Goal: Information Seeking & Learning: Learn about a topic

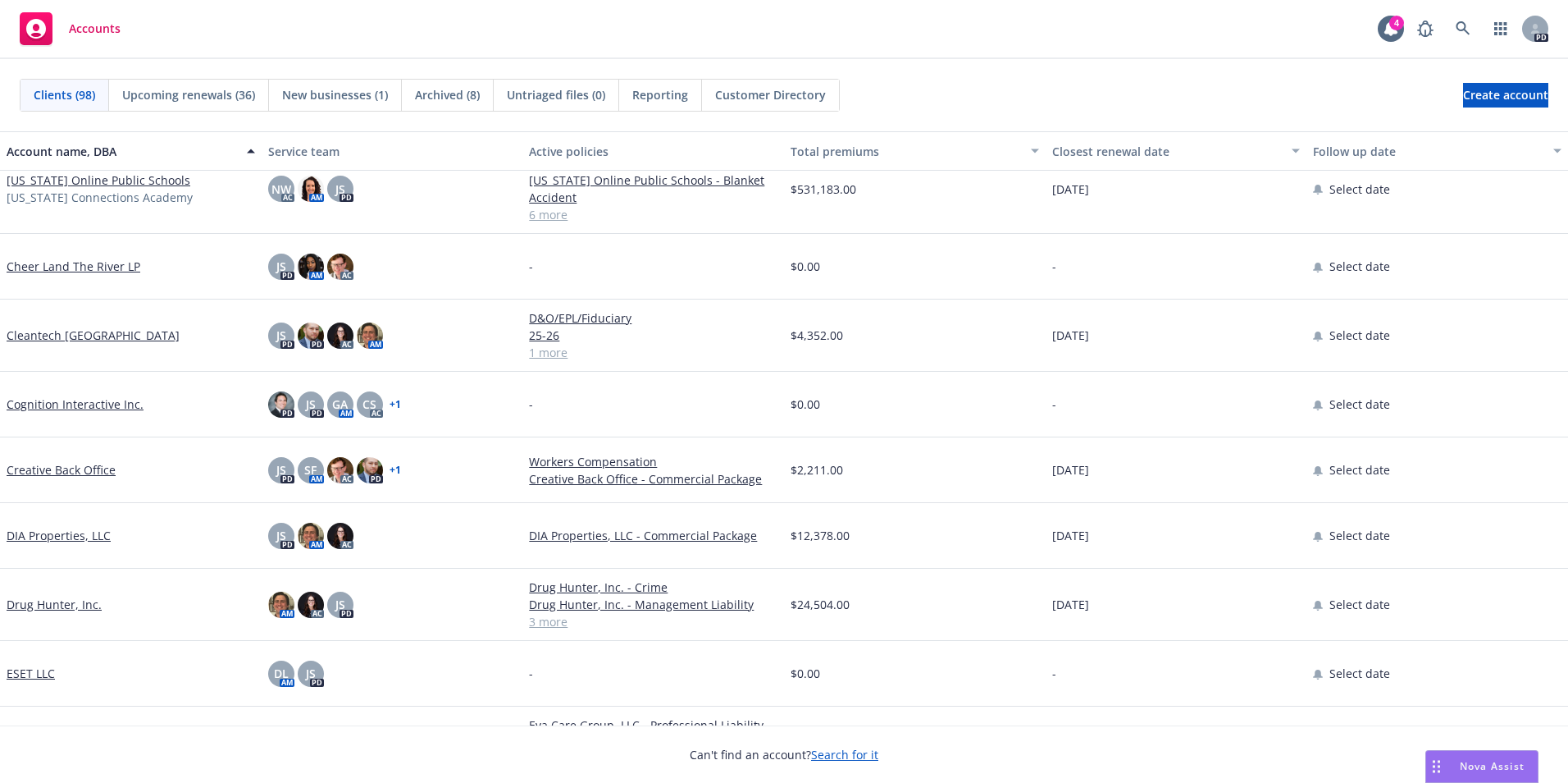
scroll to position [984, 0]
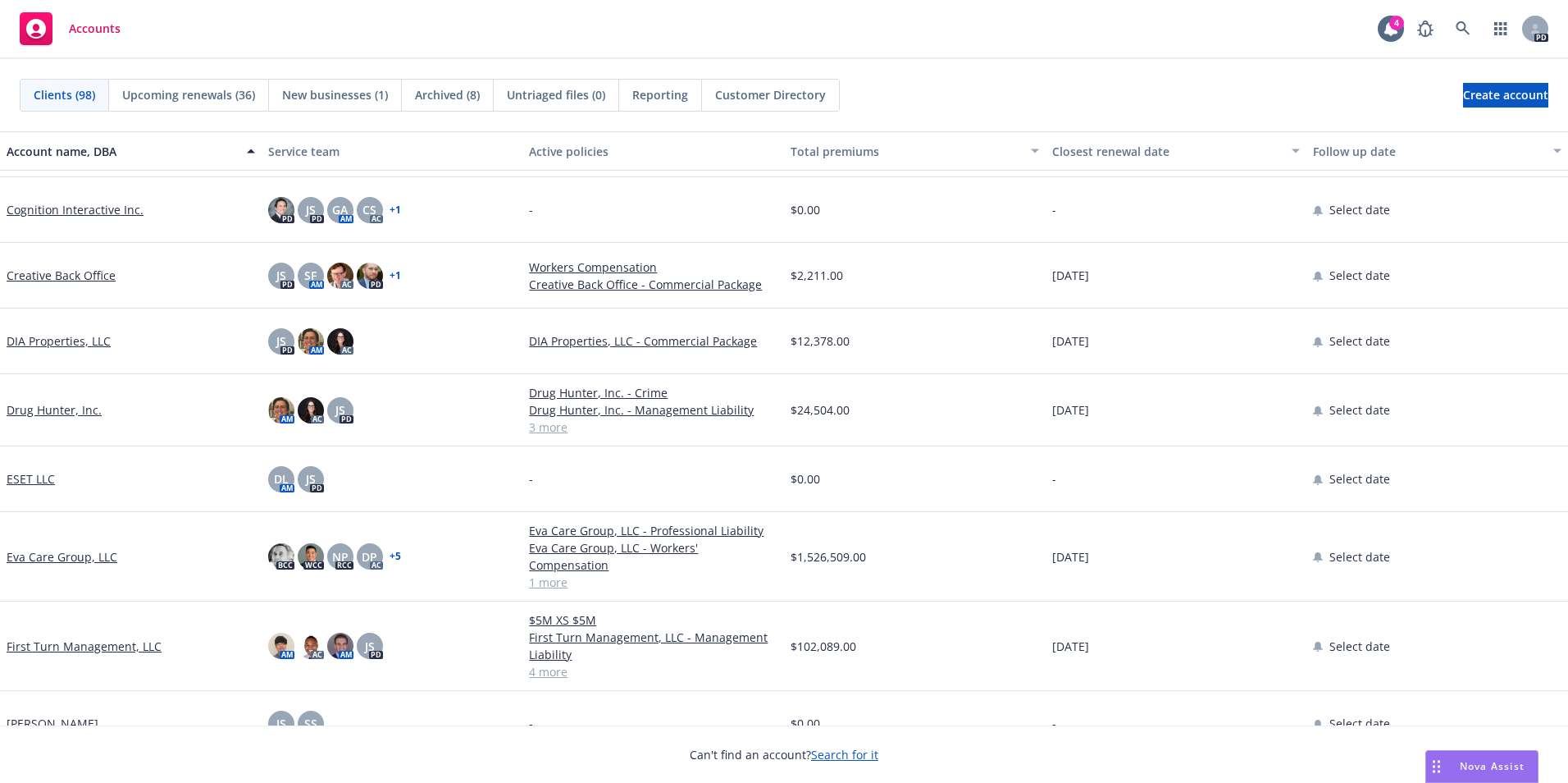
click at [49, 409] on link "Drug Hunter, Inc." at bounding box center [54, 410] width 95 height 18
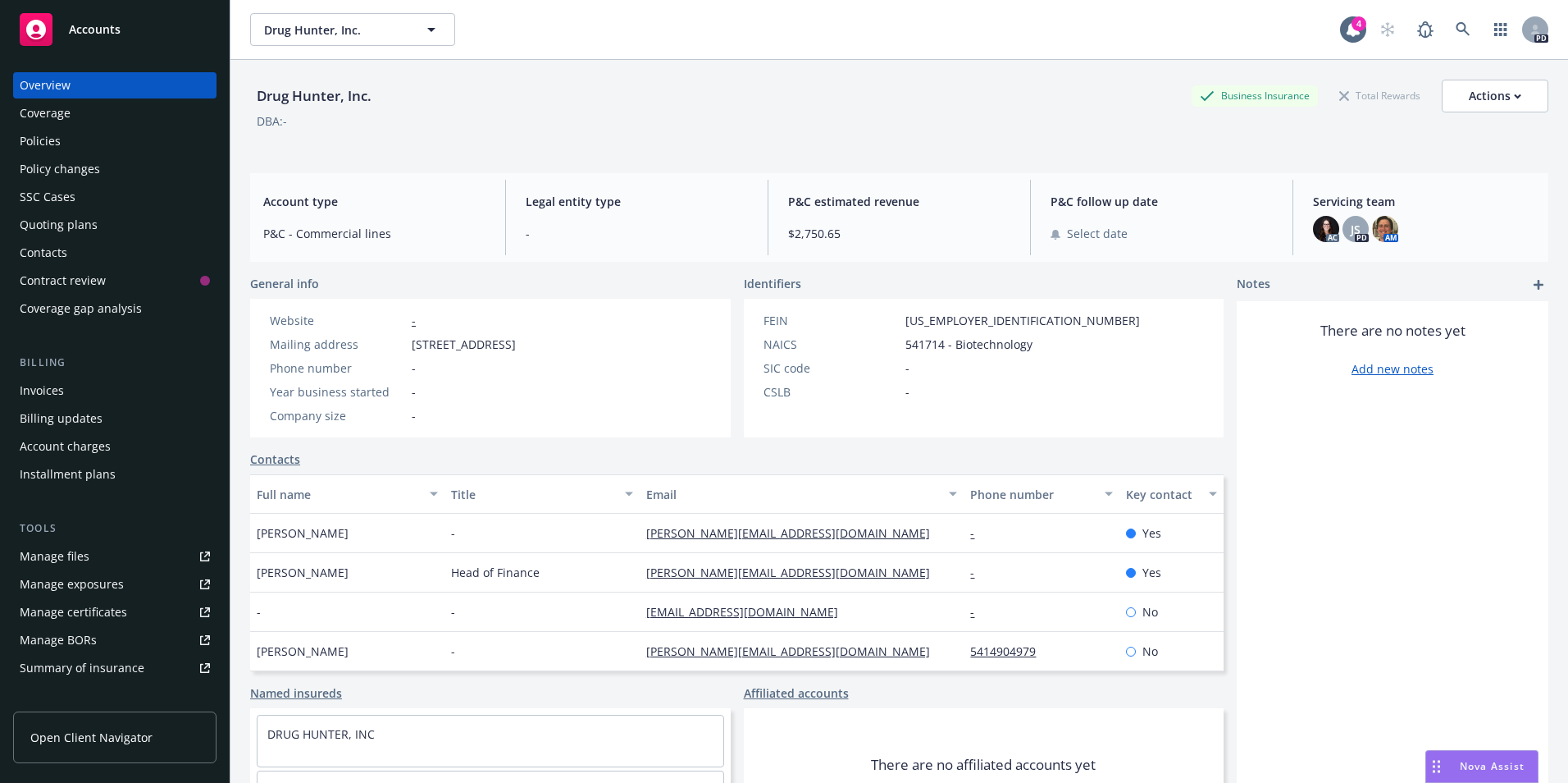
click at [47, 117] on div "Coverage" at bounding box center [44, 112] width 51 height 26
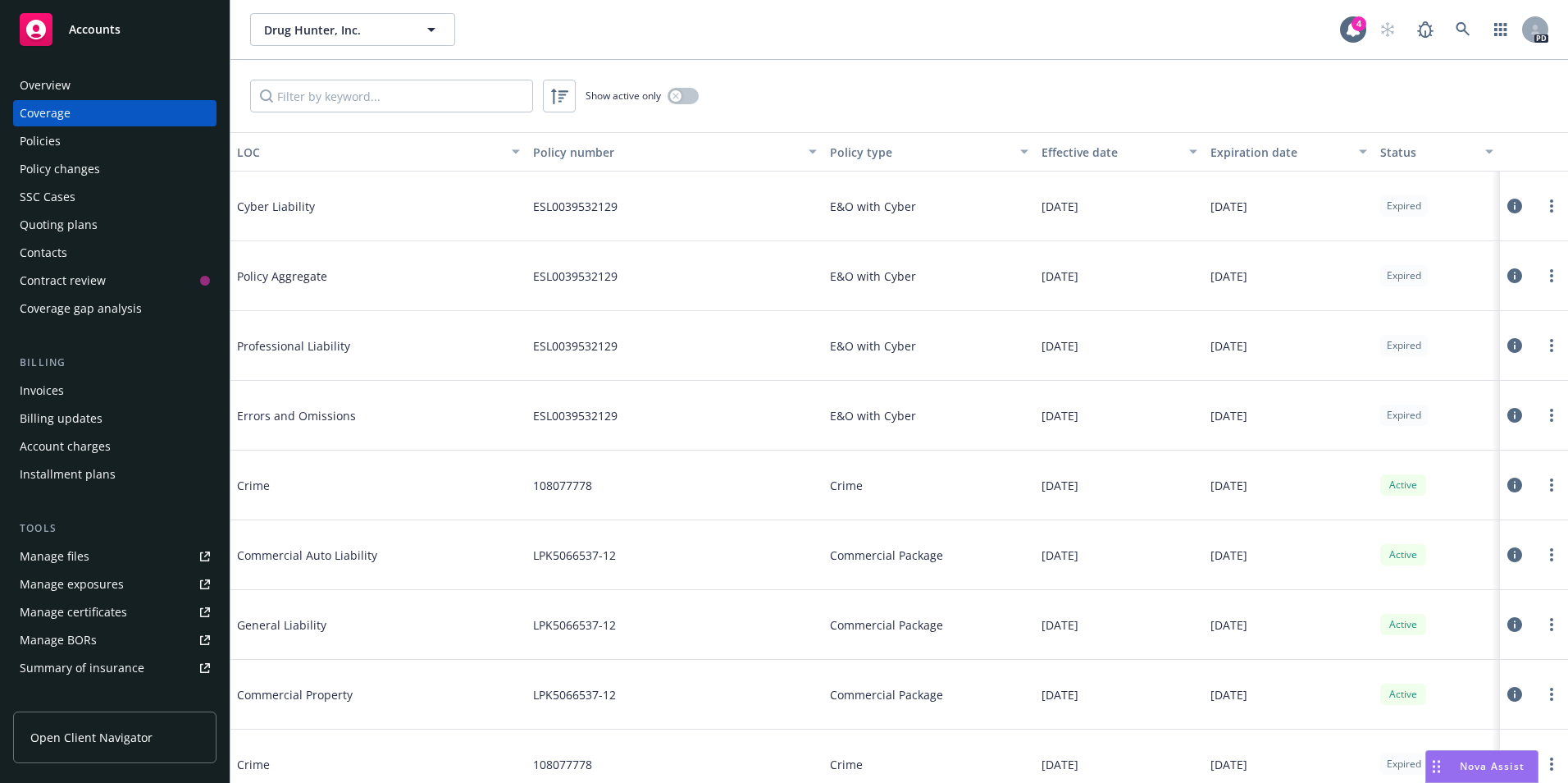
click at [51, 147] on div "Policies" at bounding box center [39, 140] width 41 height 26
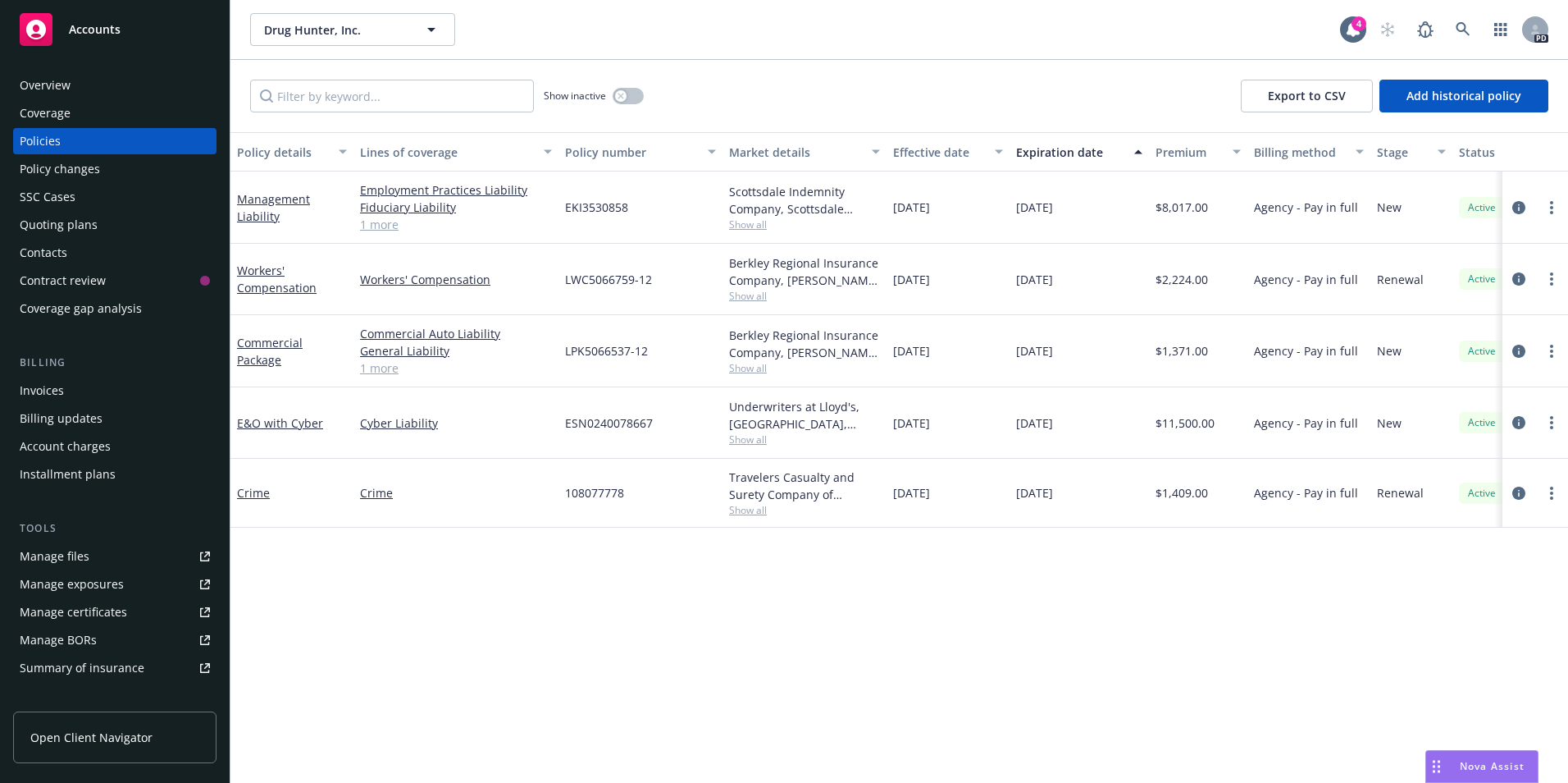
click at [384, 227] on link "1 more" at bounding box center [456, 224] width 192 height 18
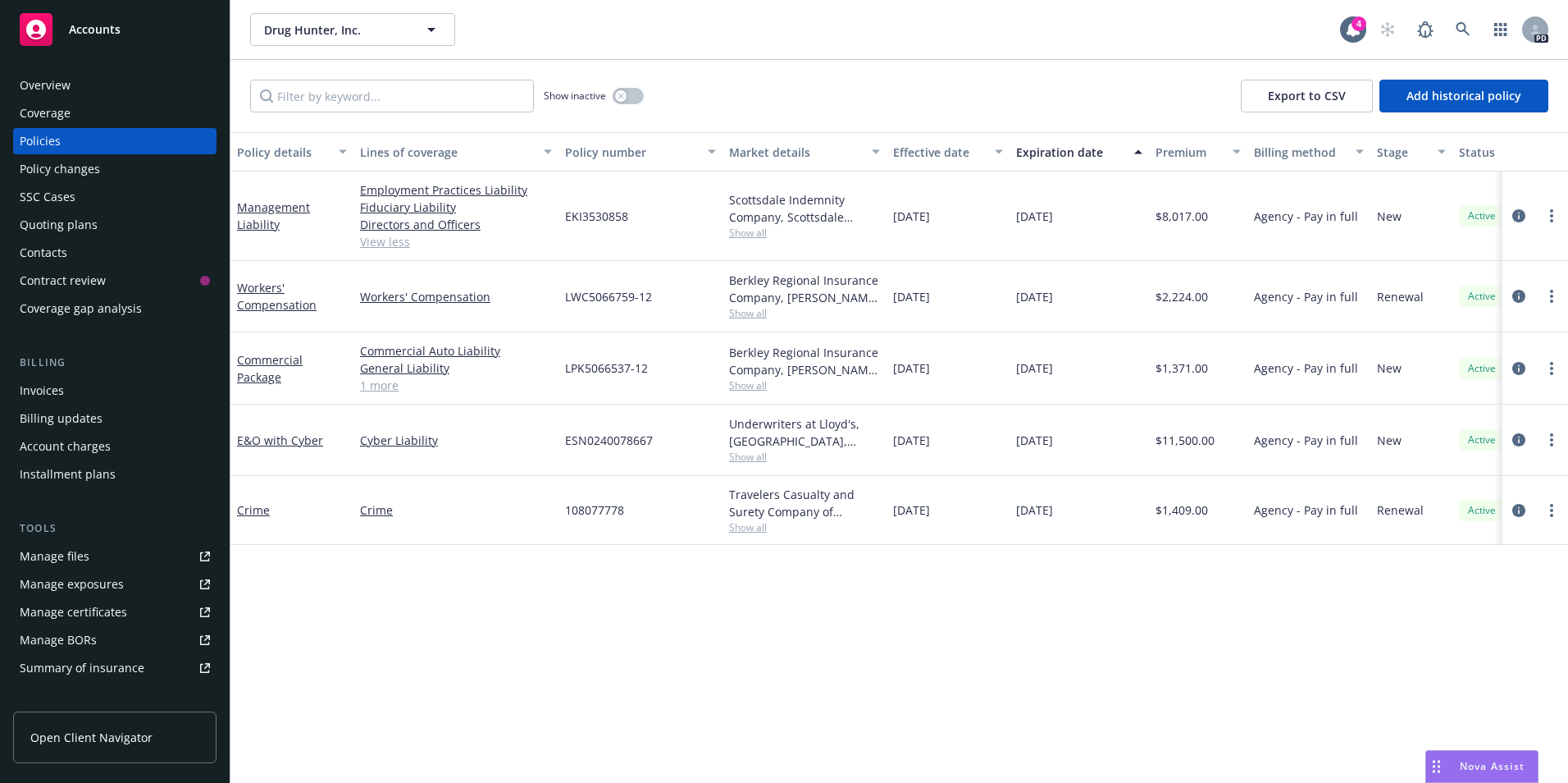
click at [762, 236] on span "Show all" at bounding box center [805, 232] width 151 height 14
click at [393, 242] on link "View less" at bounding box center [456, 242] width 192 height 18
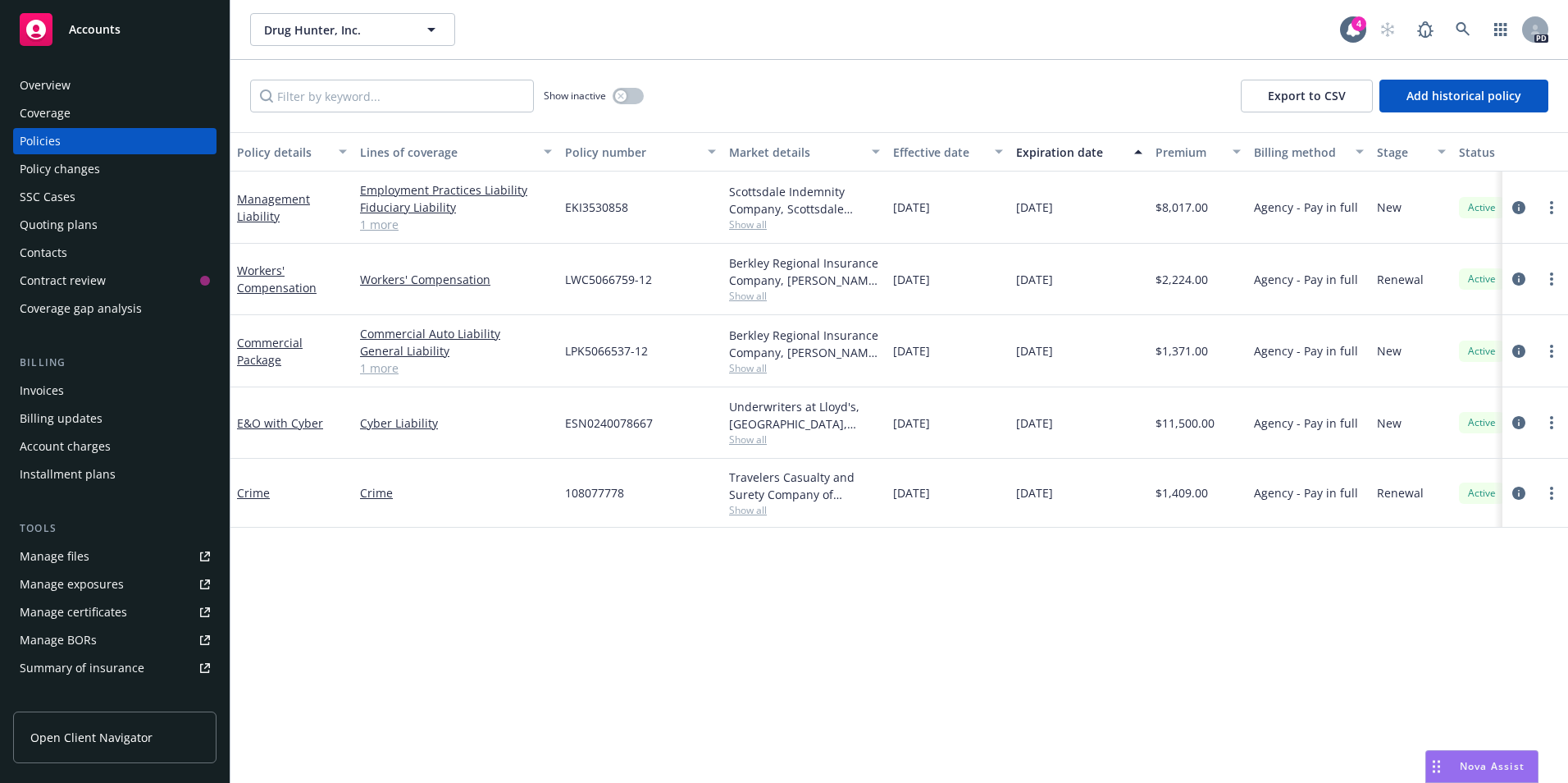
click at [384, 226] on link "1 more" at bounding box center [456, 224] width 192 height 18
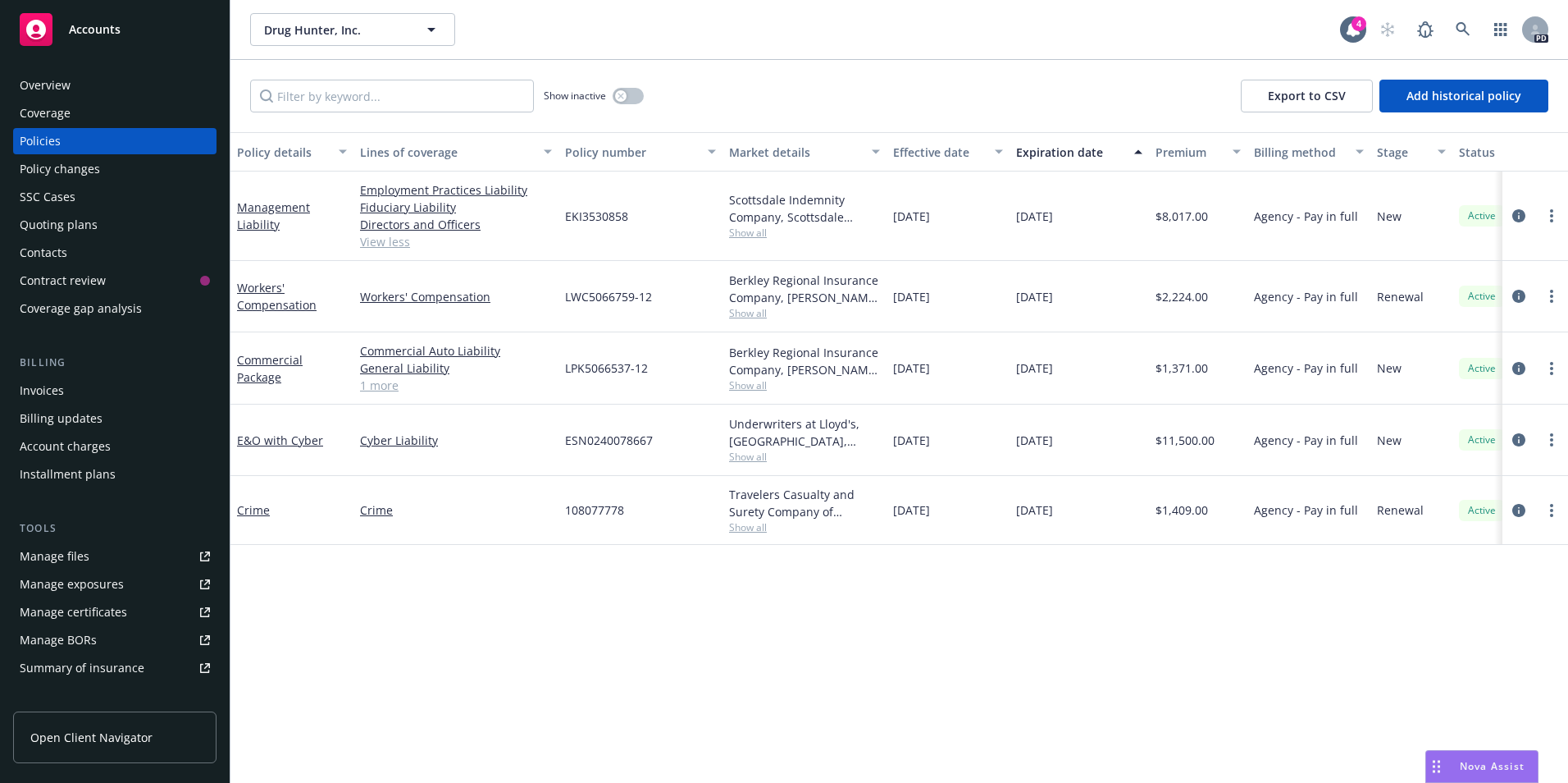
click at [374, 391] on link "1 more" at bounding box center [456, 385] width 192 height 18
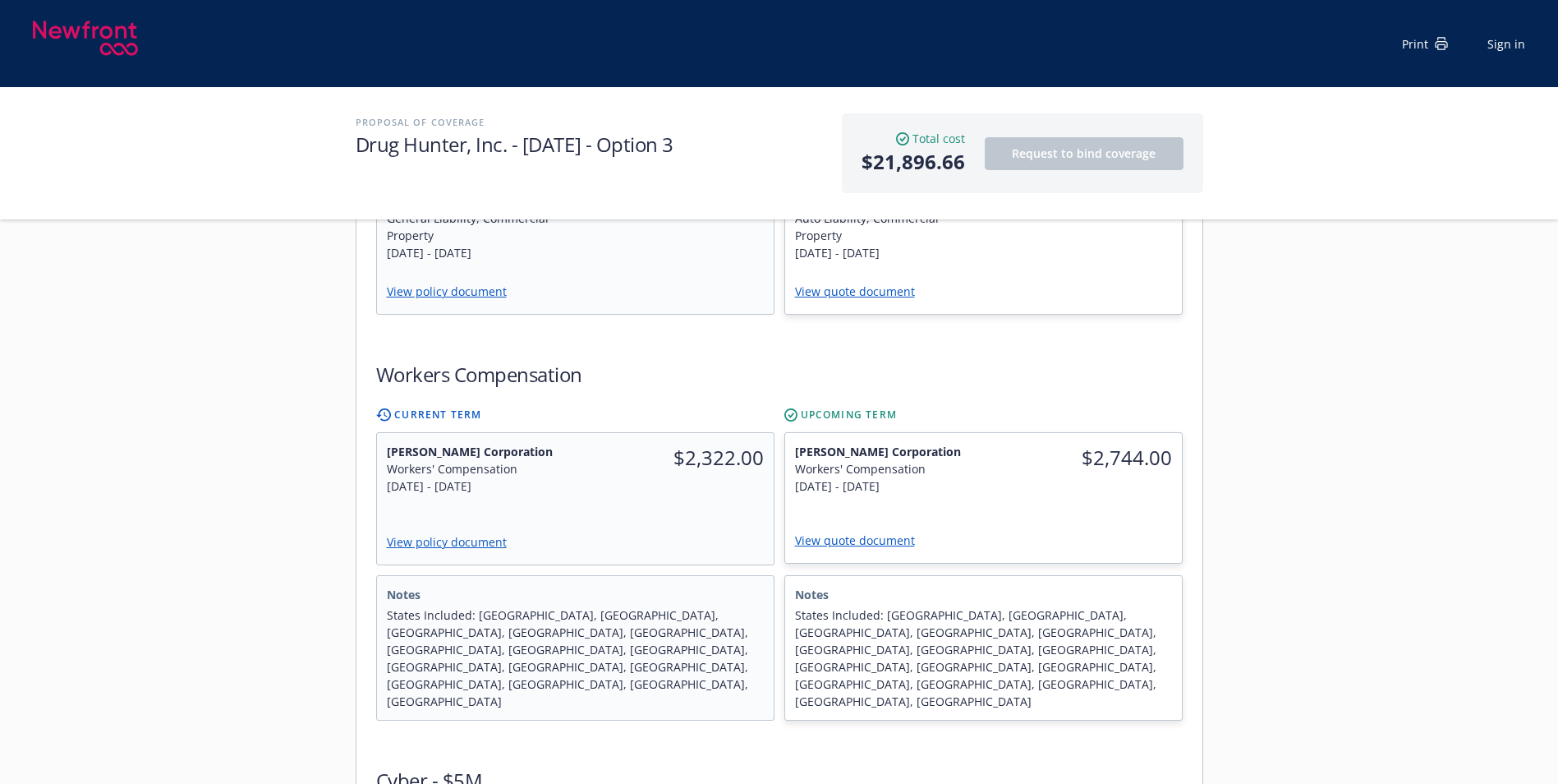
scroll to position [411, 0]
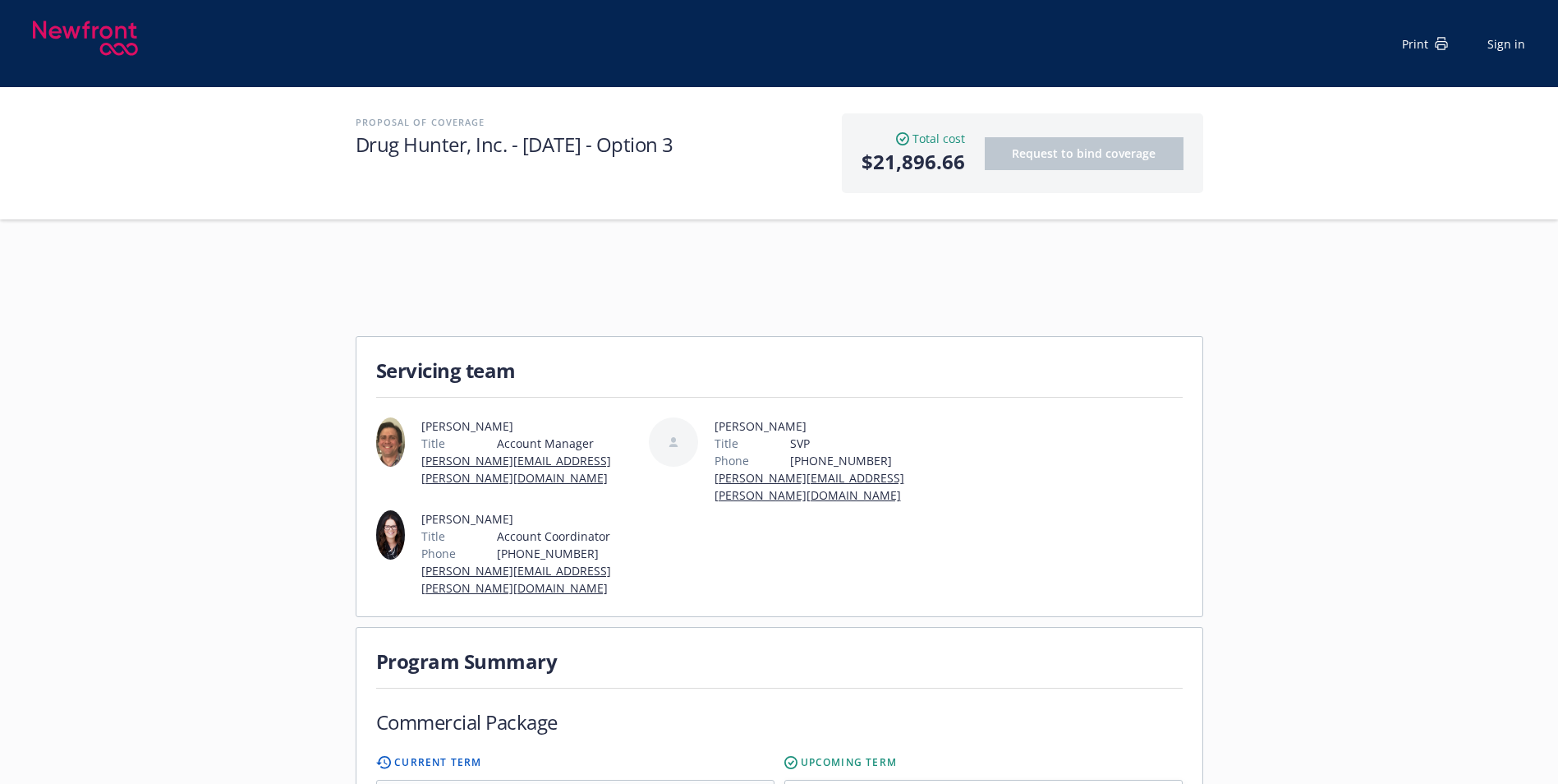
scroll to position [411, 0]
